Goal: Task Accomplishment & Management: Use online tool/utility

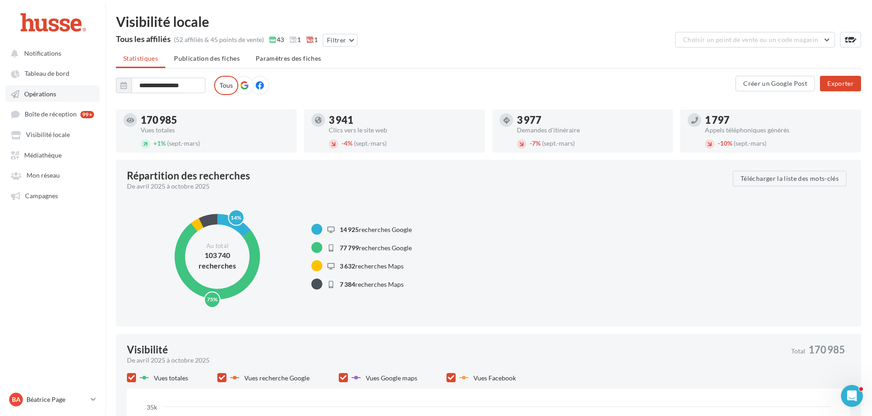
click at [53, 91] on span "Opérations" at bounding box center [40, 94] width 32 height 8
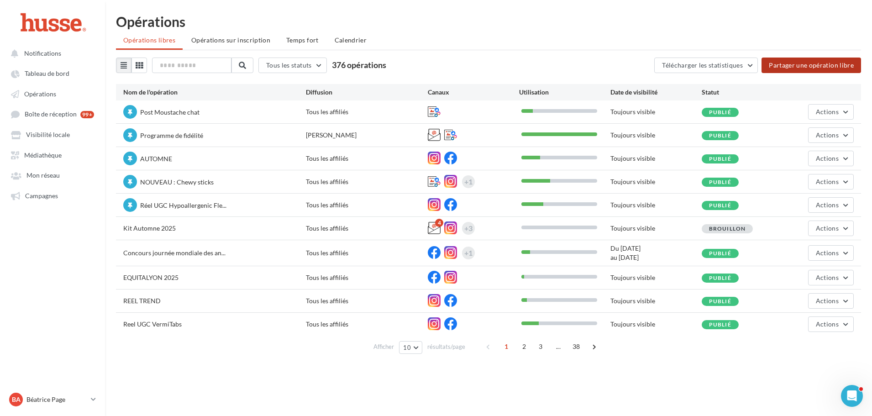
click at [815, 62] on button "Partager une opération libre" at bounding box center [811, 66] width 100 height 16
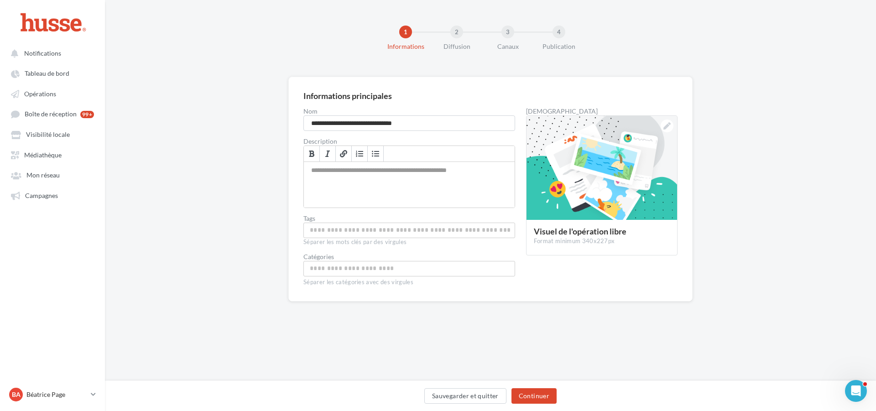
click at [343, 268] on input "Choisissez une catégorie" at bounding box center [409, 268] width 207 height 10
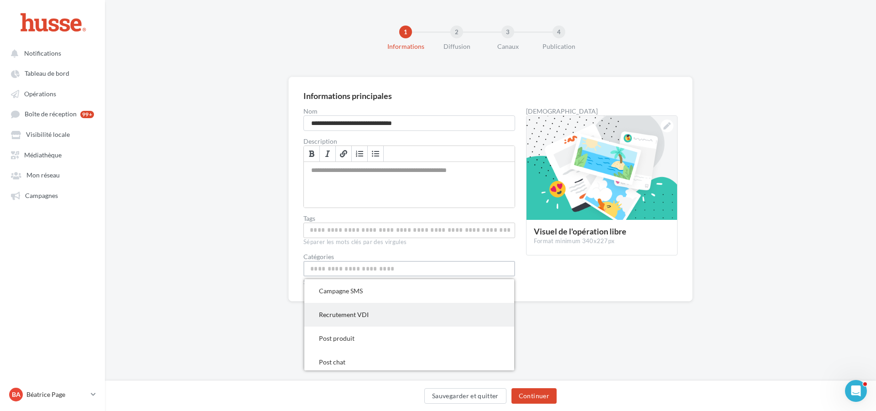
drag, startPoint x: 360, startPoint y: 313, endPoint x: 348, endPoint y: 315, distance: 12.4
click at [348, 315] on span "Recrutement VDI" at bounding box center [344, 315] width 50 height 8
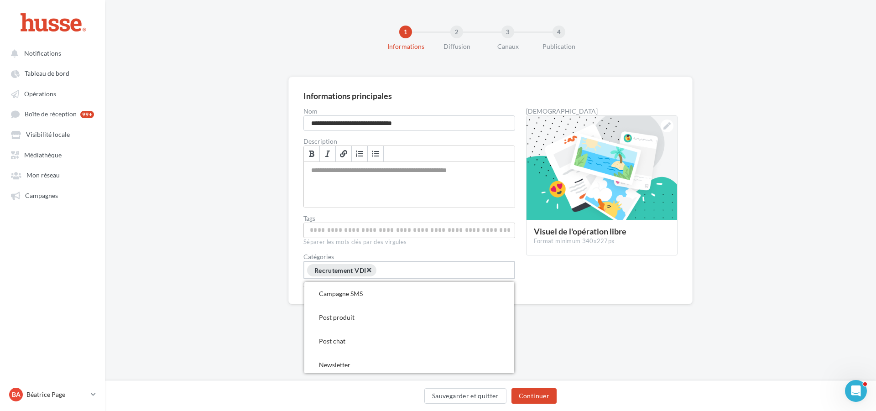
click at [372, 270] on span "×" at bounding box center [368, 270] width 5 height 9
click at [339, 231] on input "Permet aux affiliés de trouver l'opération libre plus facilement" at bounding box center [409, 230] width 207 height 10
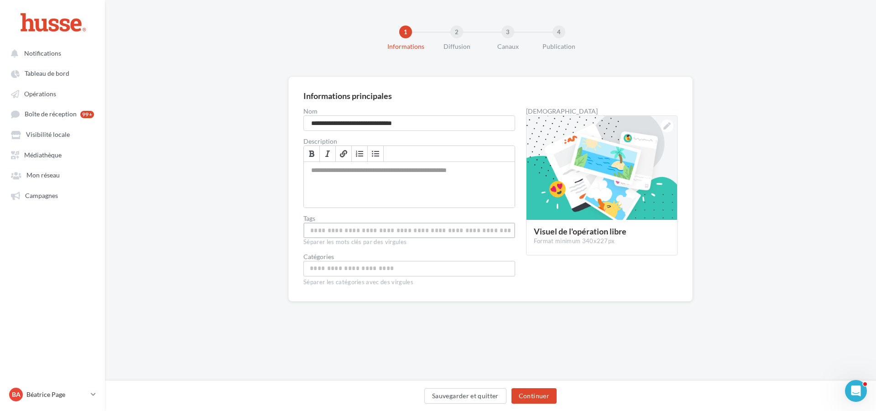
drag, startPoint x: 339, startPoint y: 231, endPoint x: 818, endPoint y: 227, distance: 478.8
click at [818, 227] on div "**********" at bounding box center [490, 204] width 771 height 254
click at [354, 271] on input "Choisissez une catégorie" at bounding box center [409, 268] width 207 height 10
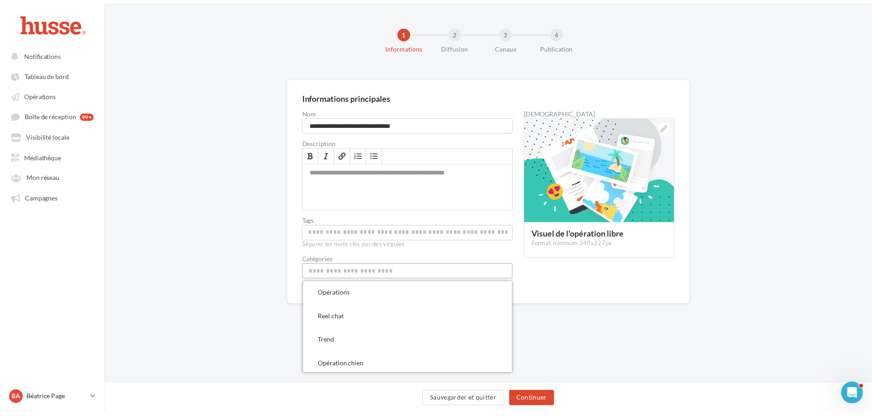
scroll to position [882, 0]
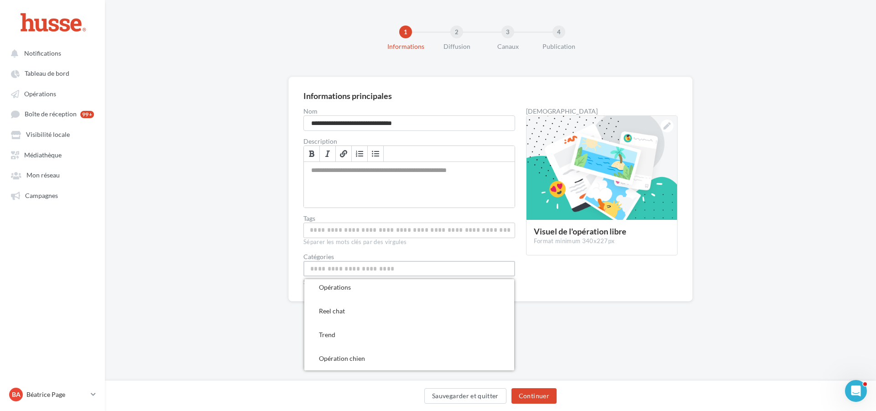
click at [830, 326] on div "**********" at bounding box center [490, 204] width 771 height 254
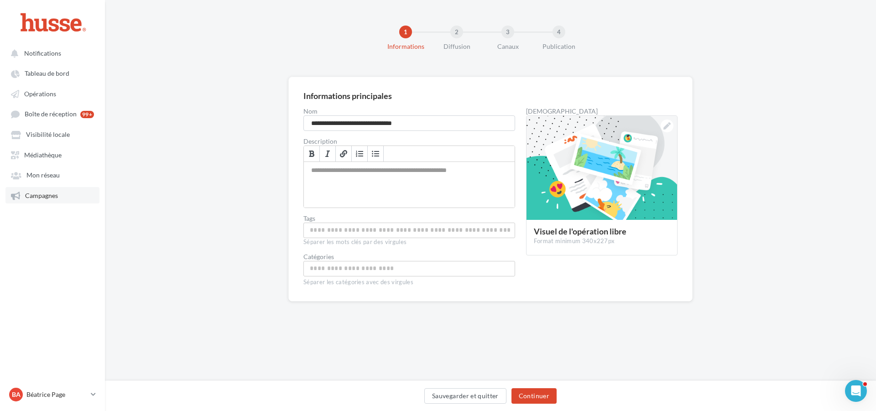
click at [45, 194] on span "Campagnes" at bounding box center [41, 196] width 33 height 8
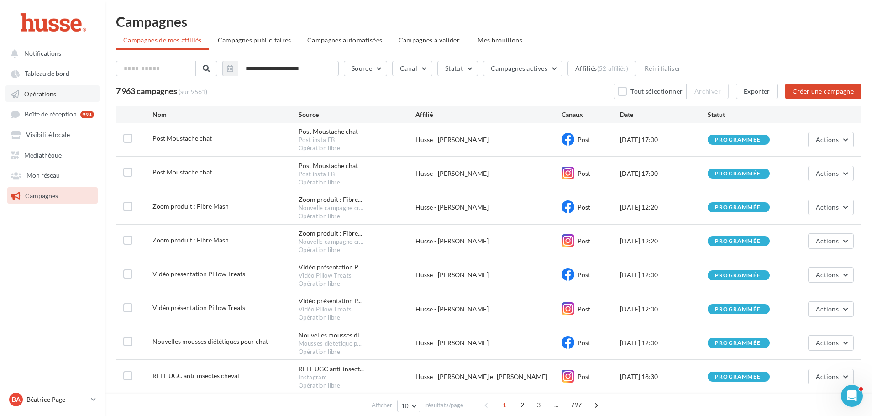
click at [43, 97] on span "Opérations" at bounding box center [40, 94] width 32 height 8
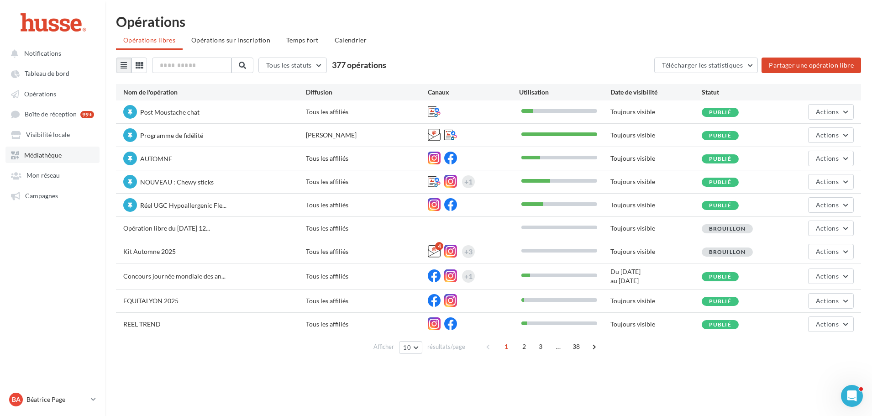
click at [59, 152] on span "Médiathèque" at bounding box center [42, 155] width 37 height 8
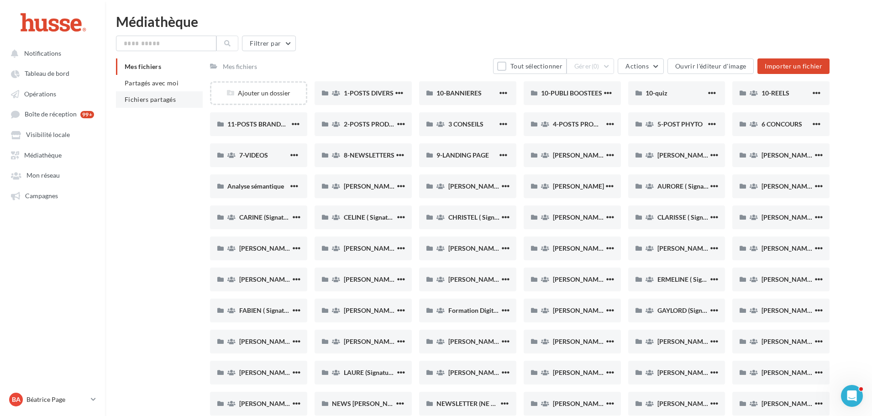
click at [148, 100] on span "Fichiers partagés" at bounding box center [150, 99] width 51 height 8
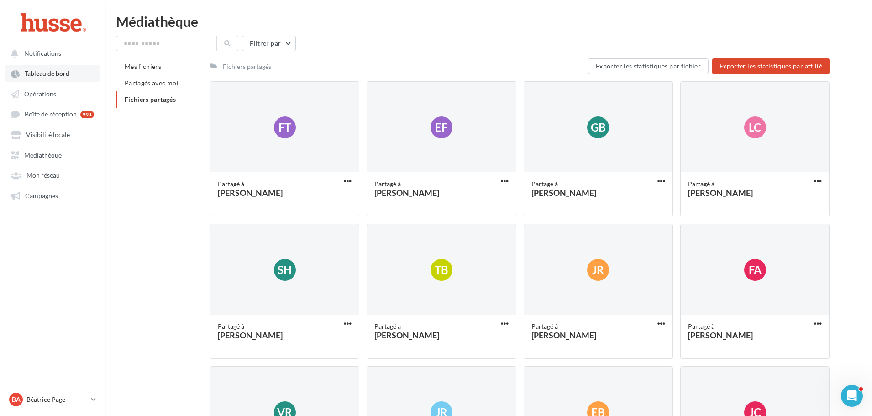
click at [42, 71] on span "Tableau de bord" at bounding box center [47, 74] width 45 height 8
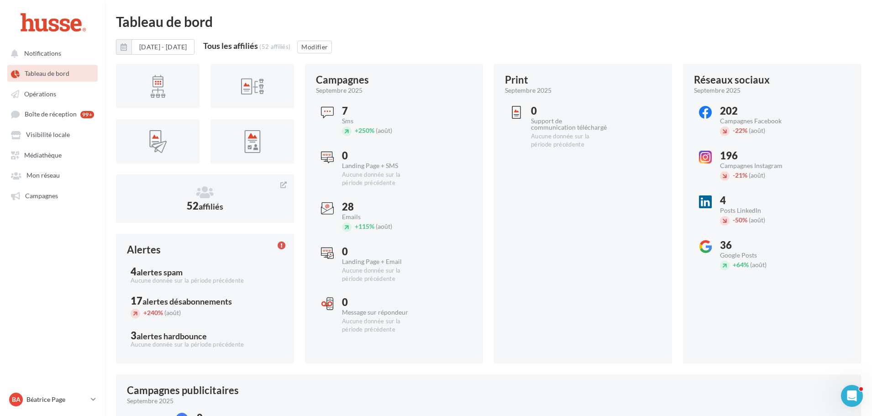
click at [48, 72] on span "Tableau de bord" at bounding box center [47, 74] width 45 height 8
click at [44, 94] on span "Opérations" at bounding box center [40, 94] width 32 height 8
